Goal: Check status: Check status

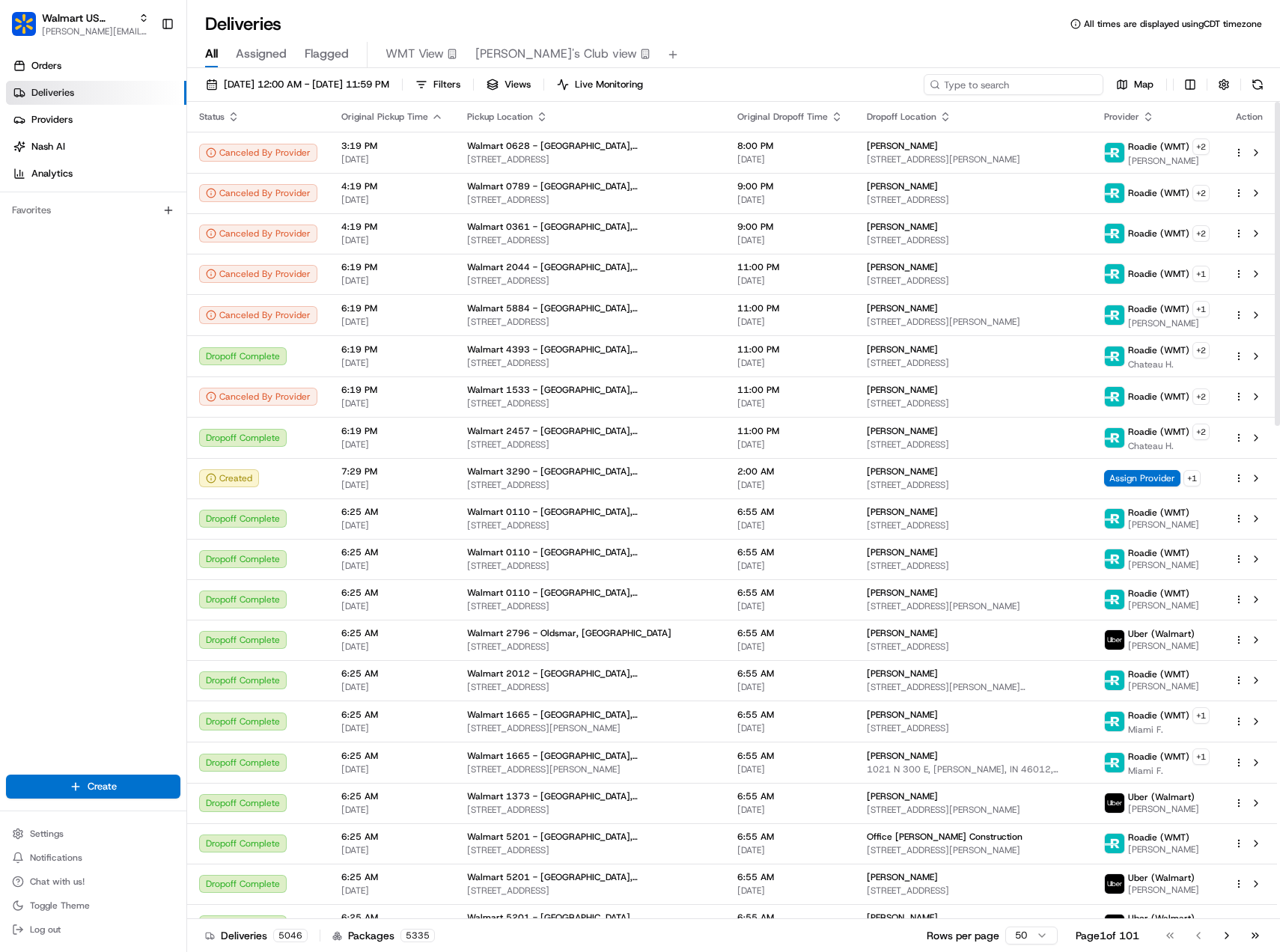
click at [1004, 84] on input at bounding box center [1014, 84] width 179 height 21
paste input "200013469211165"
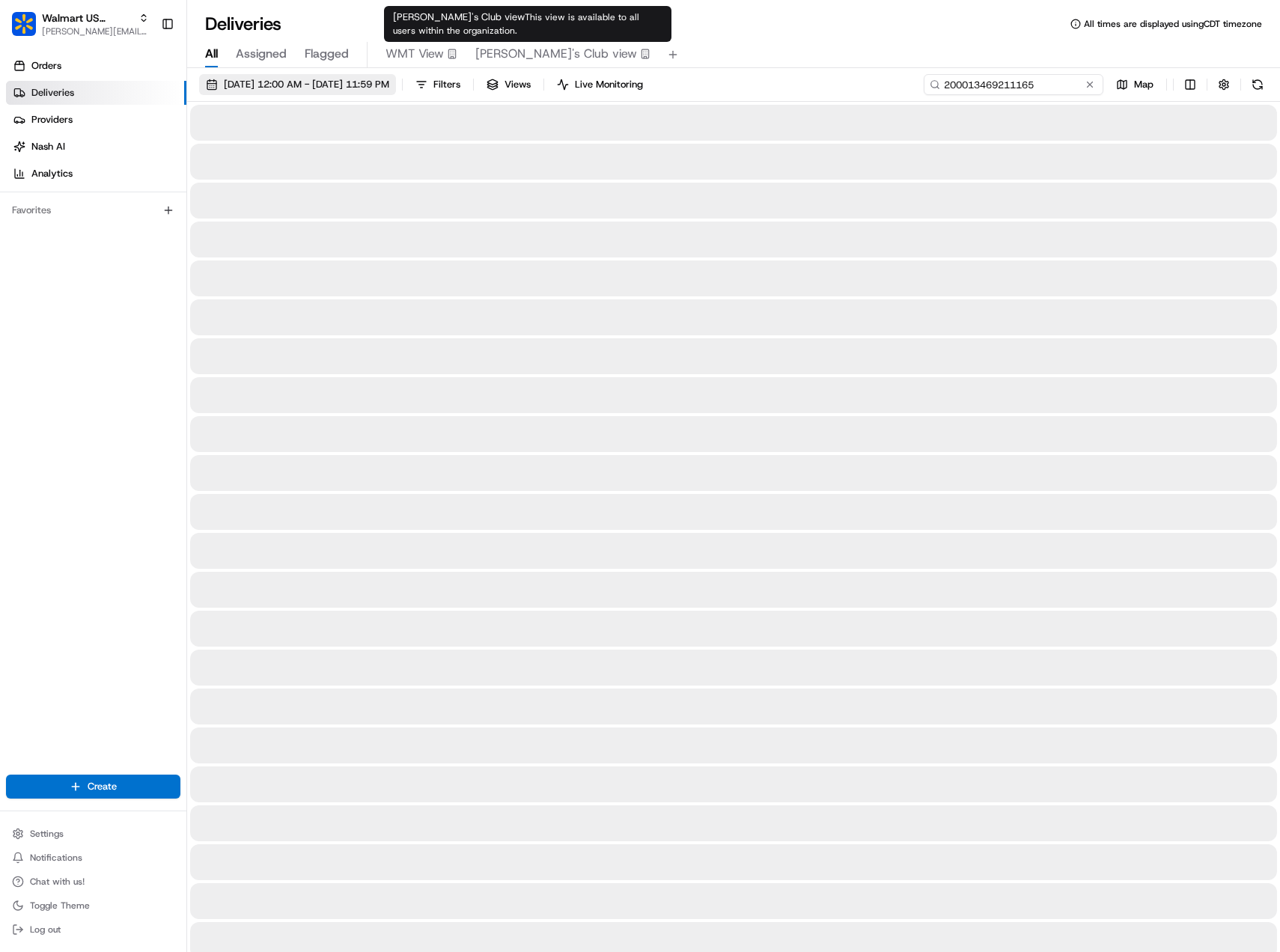
type input "200013469211165"
click at [389, 83] on span "[DATE] 12:00 AM - [DATE] 11:59 PM" at bounding box center [306, 84] width 165 height 13
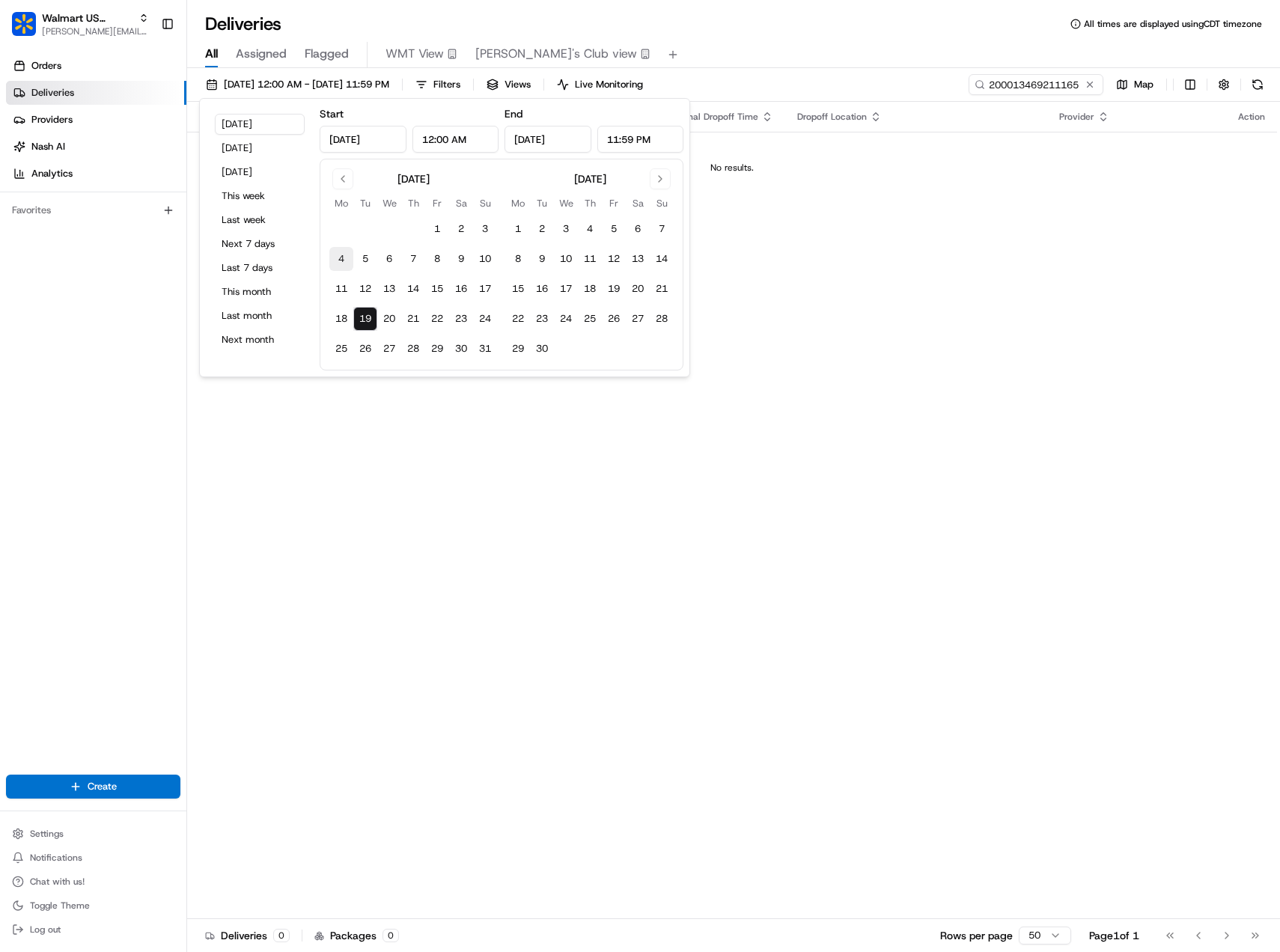
click at [343, 263] on button "4" at bounding box center [341, 258] width 24 height 24
type input "[DATE]"
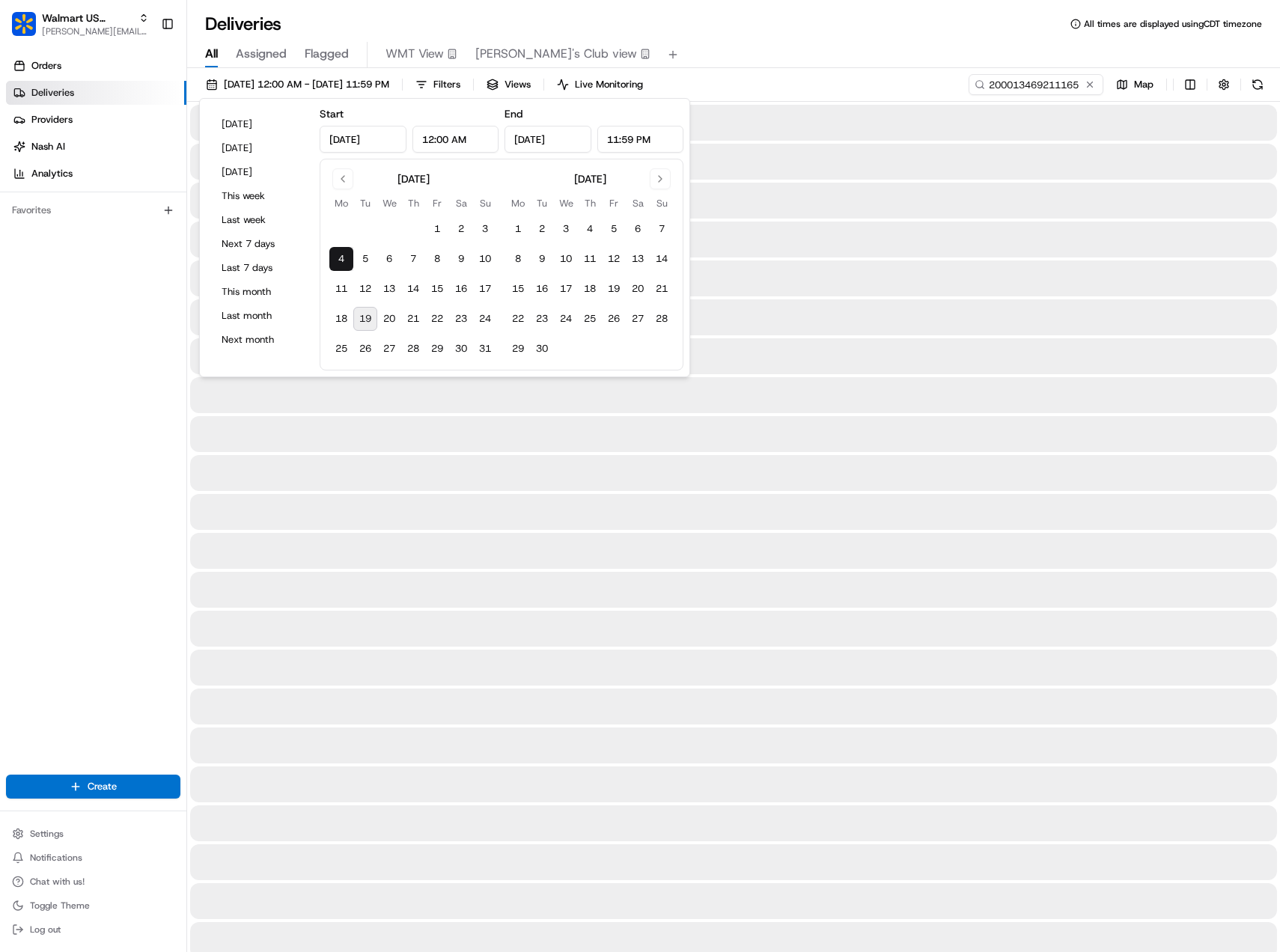
click at [880, 74] on div "[DATE] 12:00 AM - [DATE] 11:59 PM Filters Views Live Monitoring 200013469211165…" at bounding box center [734, 87] width 1093 height 28
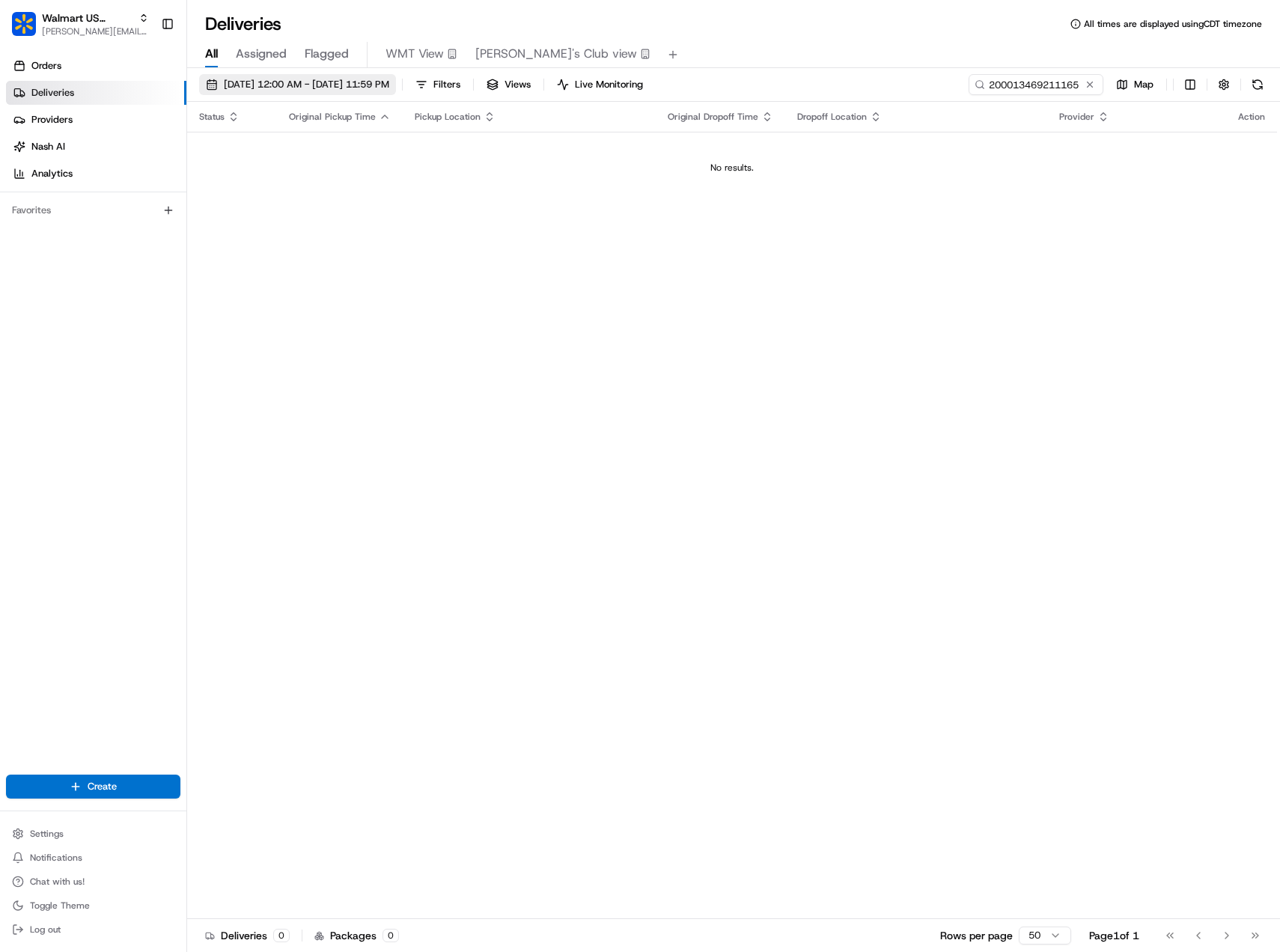
click at [335, 84] on span "[DATE] 12:00 AM - [DATE] 11:59 PM" at bounding box center [306, 84] width 165 height 13
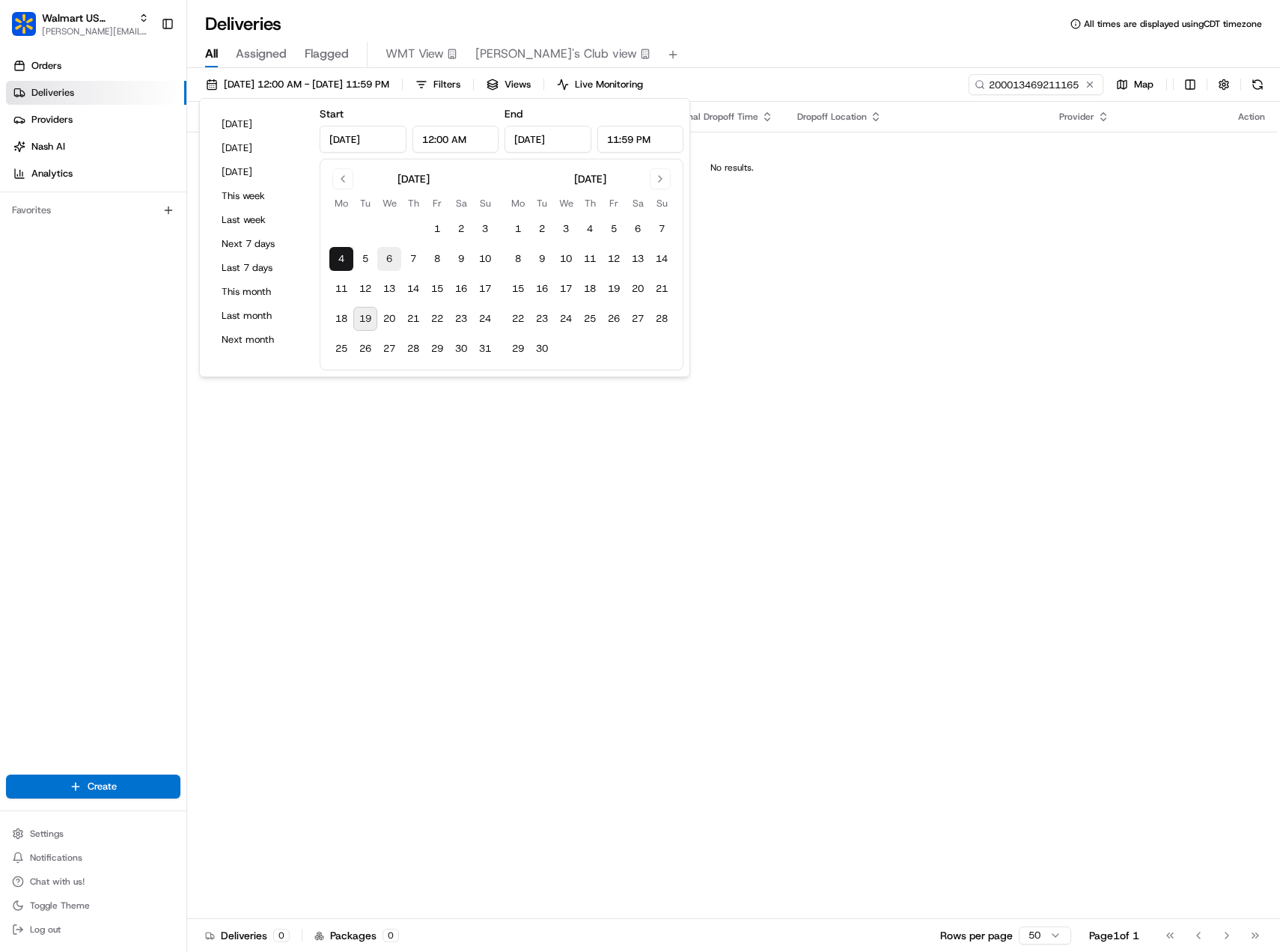
click at [383, 259] on button "6" at bounding box center [389, 258] width 24 height 24
type input "[DATE]"
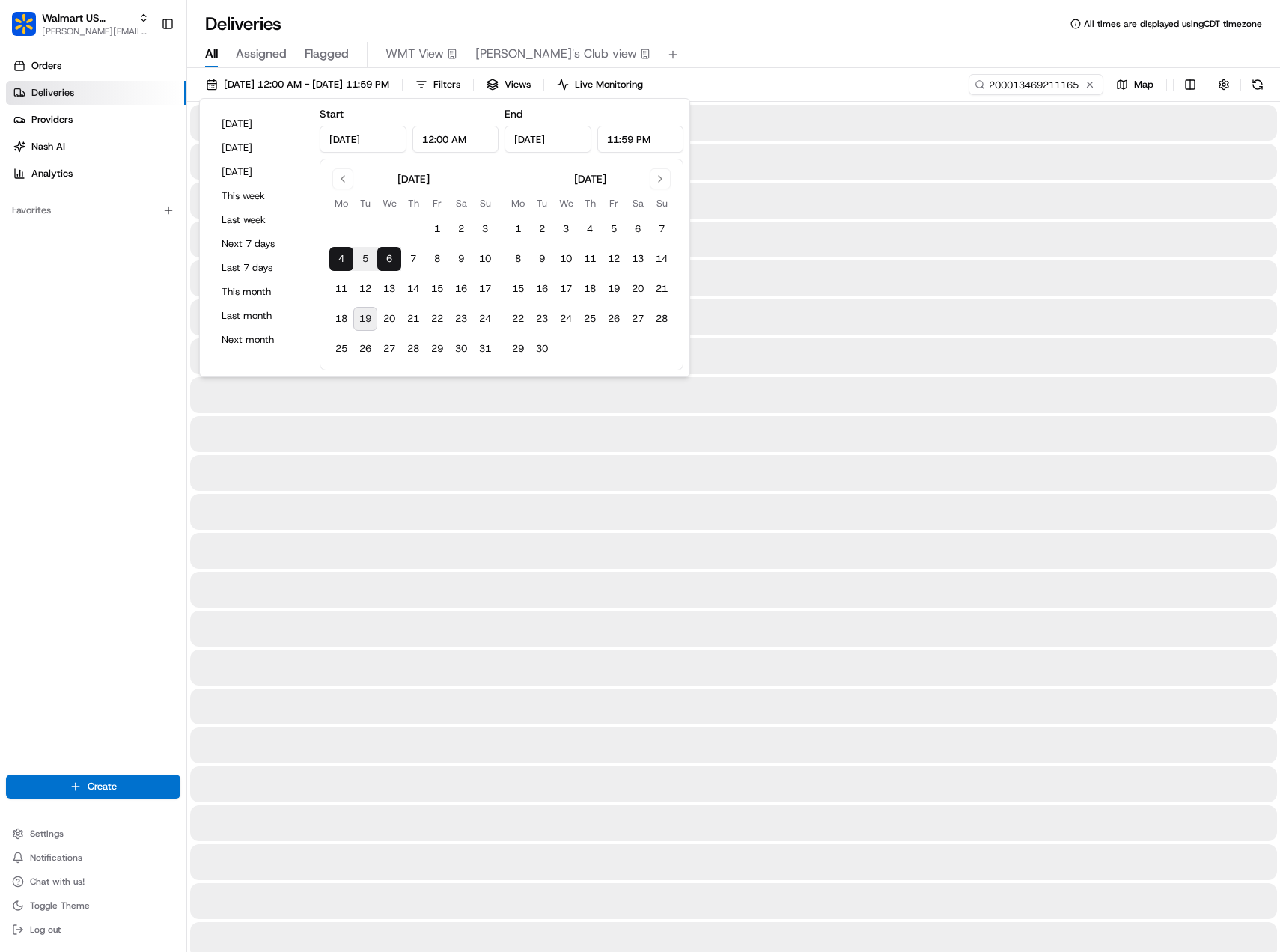
click at [822, 81] on div "[DATE] 12:00 AM - [DATE] 11:59 PM Filters Views Live Monitoring 200013469211165…" at bounding box center [734, 87] width 1093 height 28
